Goal: Information Seeking & Learning: Learn about a topic

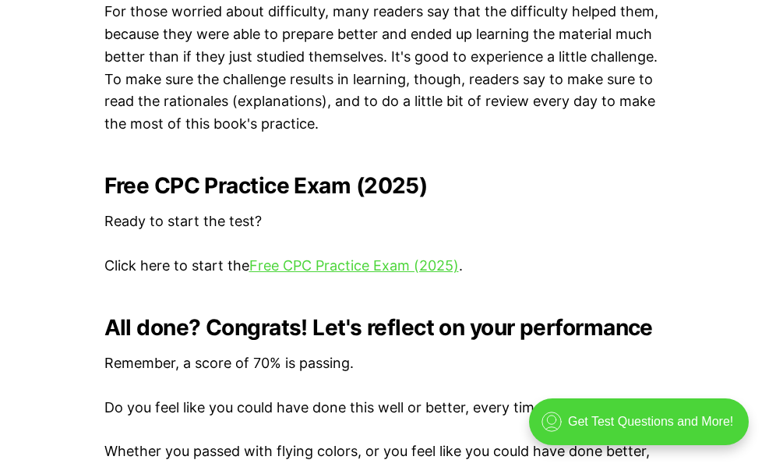
scroll to position [3053, 0]
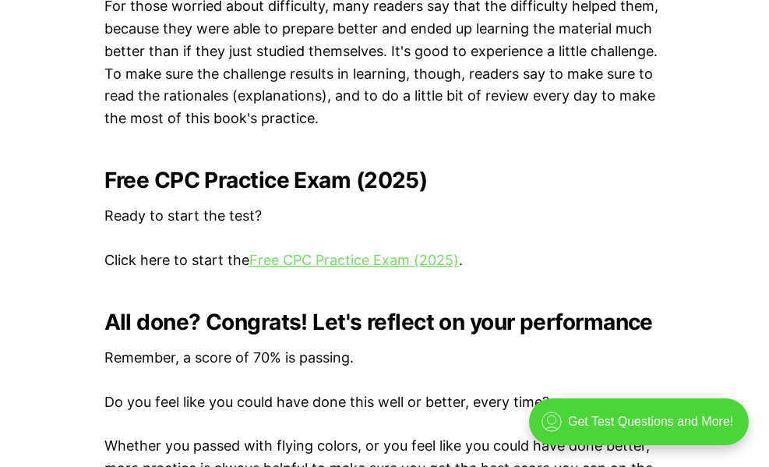
click at [444, 260] on link "Free CPC Practice Exam (2025)" at bounding box center [354, 260] width 210 height 16
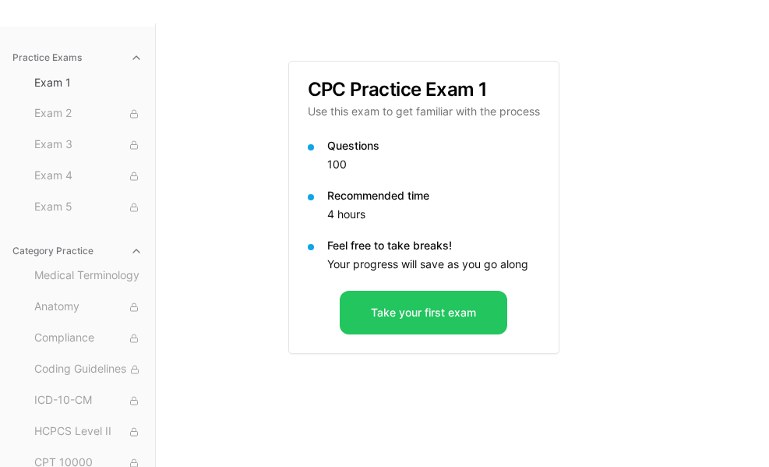
scroll to position [111, 0]
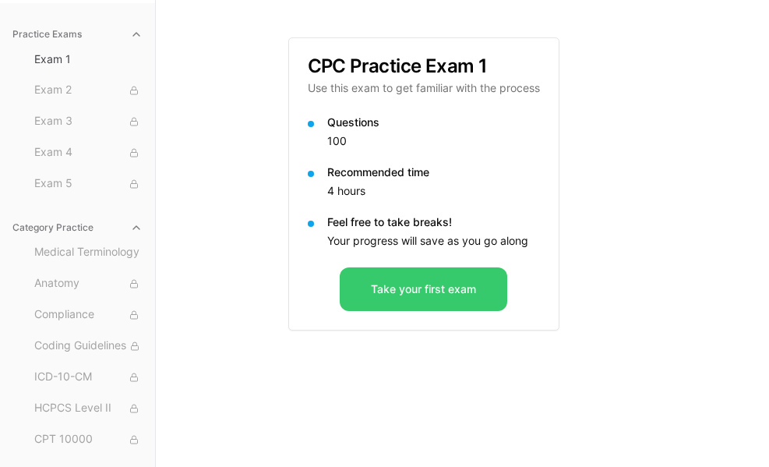
click at [454, 291] on button "Take your first exam" at bounding box center [424, 289] width 168 height 44
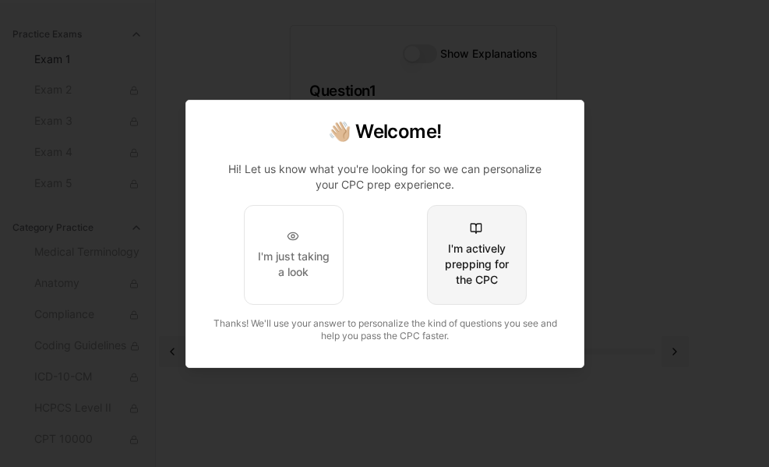
click at [479, 250] on div "I'm actively prepping for the CPC" at bounding box center [476, 264] width 73 height 47
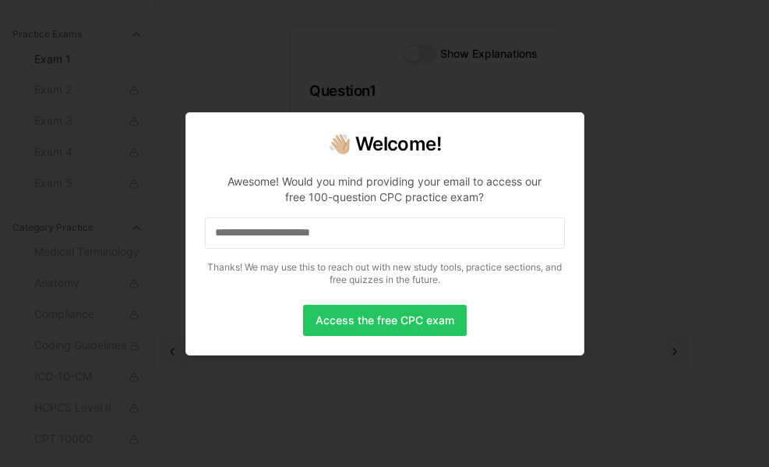
click at [667, 200] on div at bounding box center [384, 233] width 769 height 467
